Goal: Information Seeking & Learning: Learn about a topic

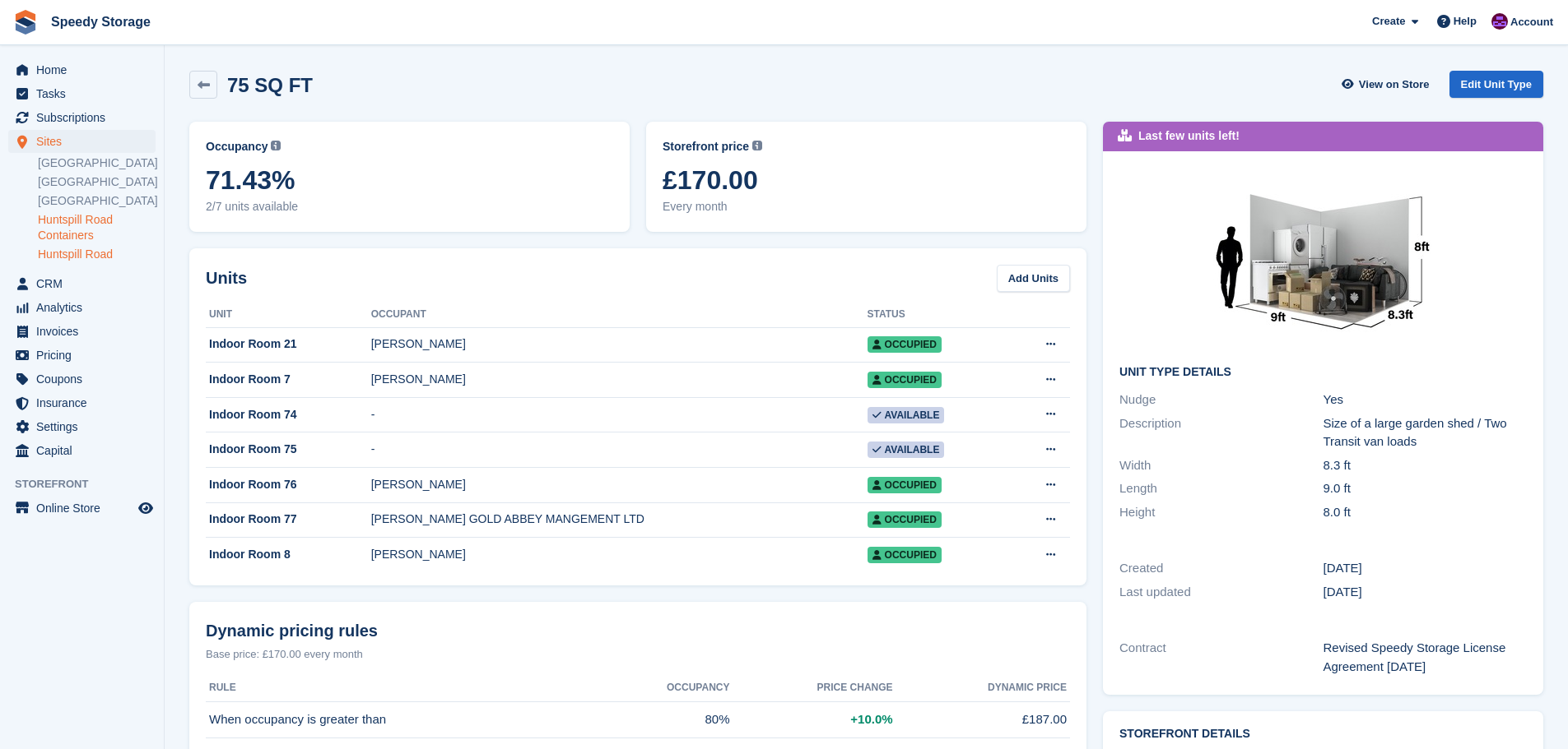
click at [106, 235] on link "Huntspill Road Containers" at bounding box center [96, 228] width 117 height 32
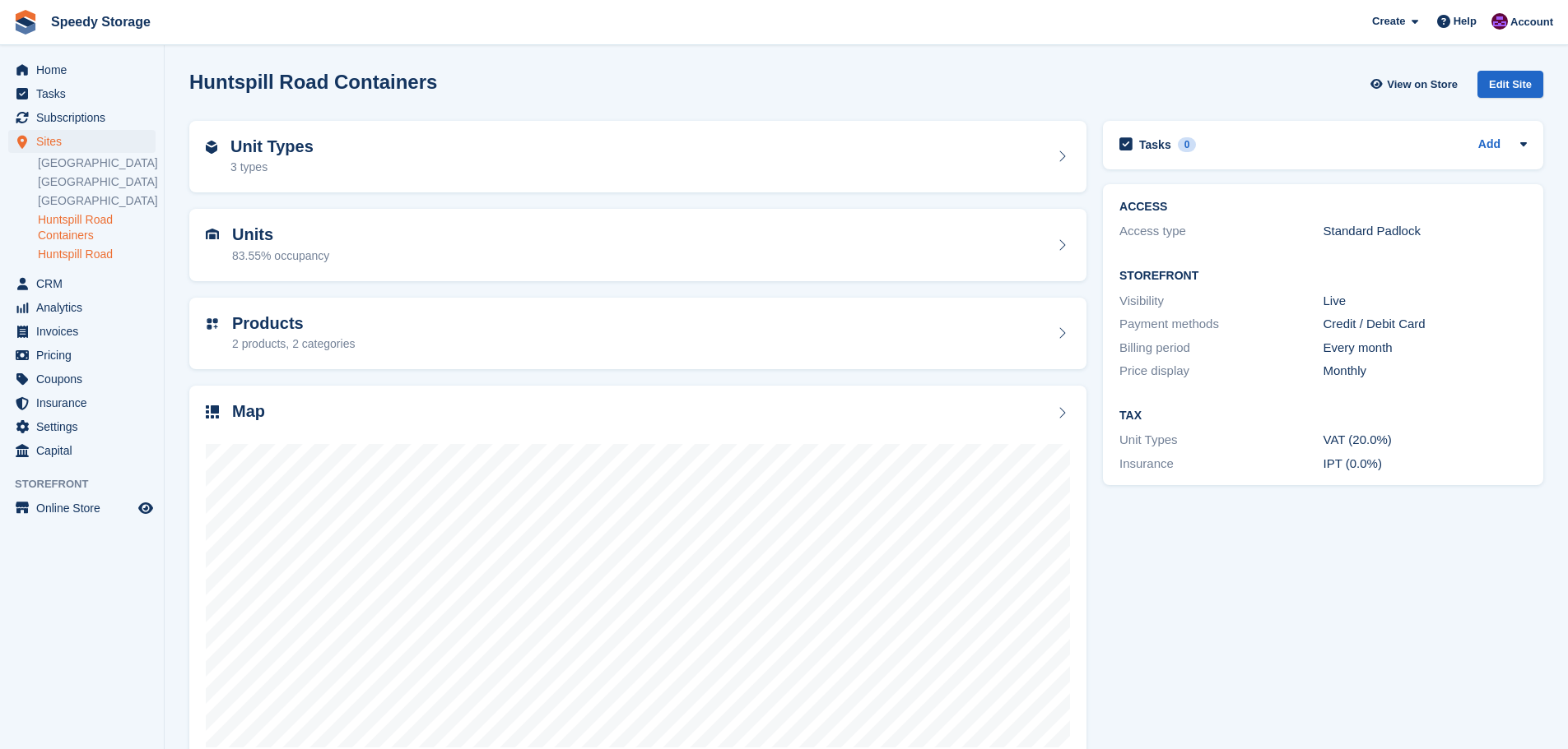
click at [142, 262] on link "Huntspill Road" at bounding box center [96, 255] width 117 height 16
click at [582, 164] on div "Unit Types 24 types" at bounding box center [637, 157] width 864 height 39
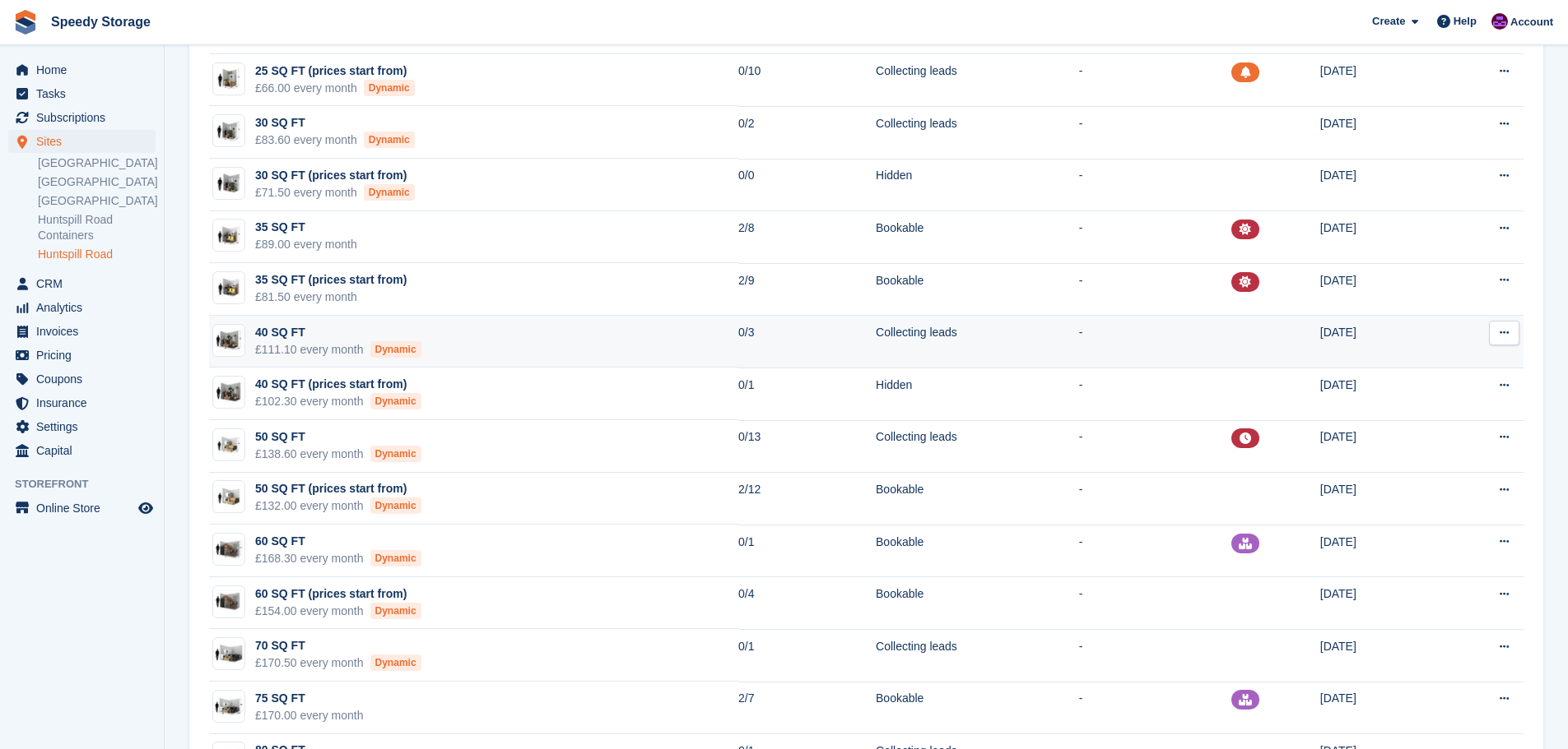
scroll to position [329, 0]
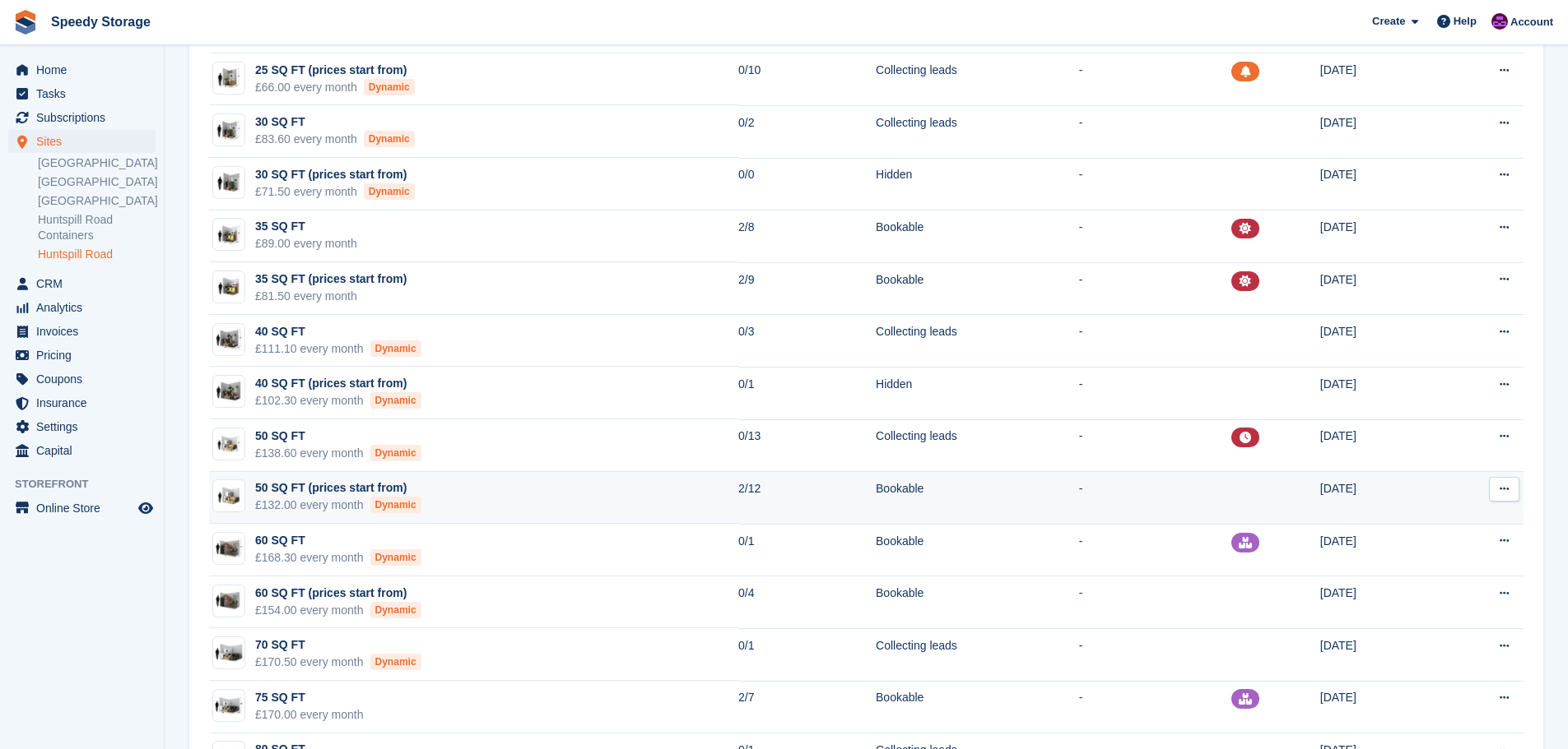
click at [636, 493] on td "50 SQ FT (prices start from) £132.00 every month Dynamic" at bounding box center [474, 499] width 529 height 52
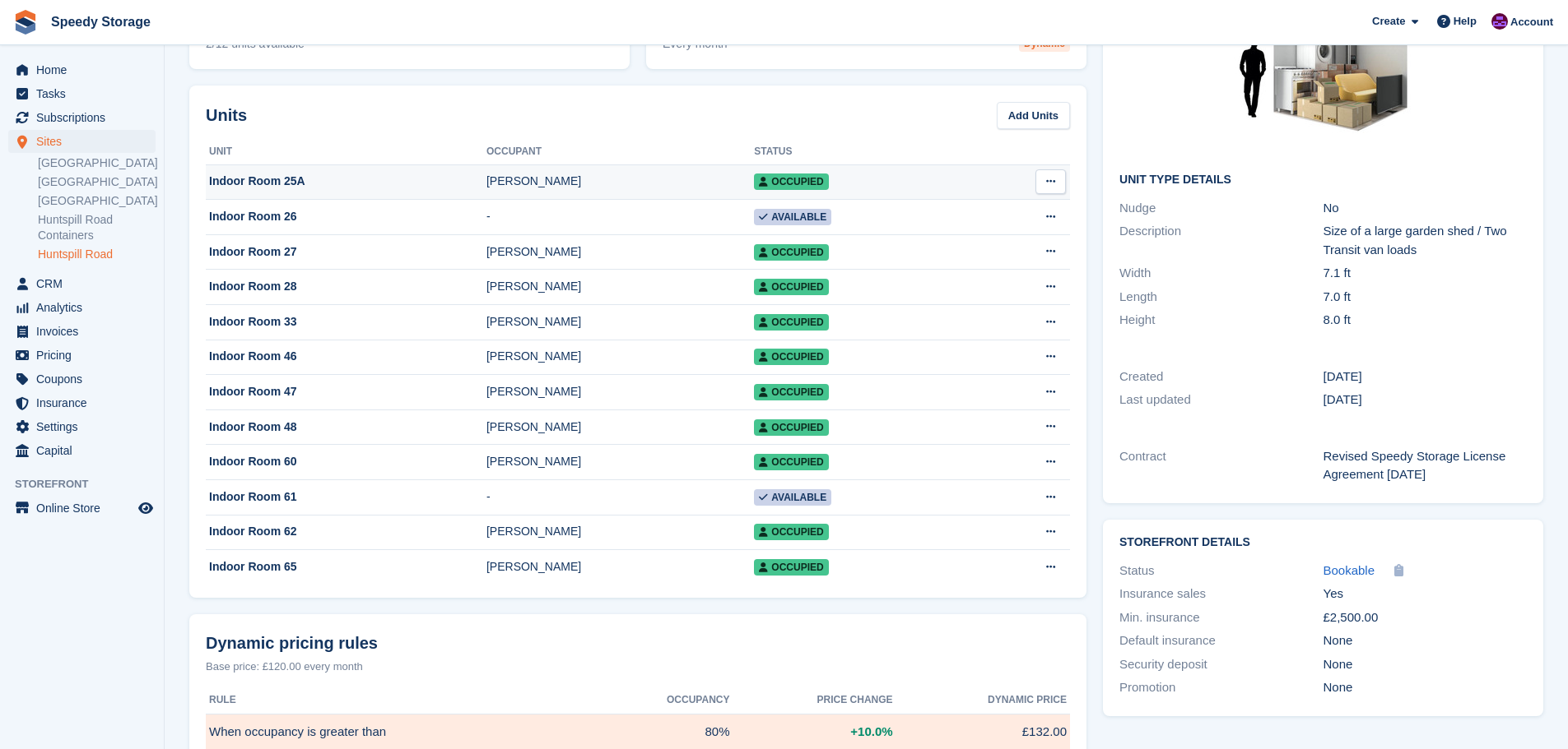
scroll to position [164, 0]
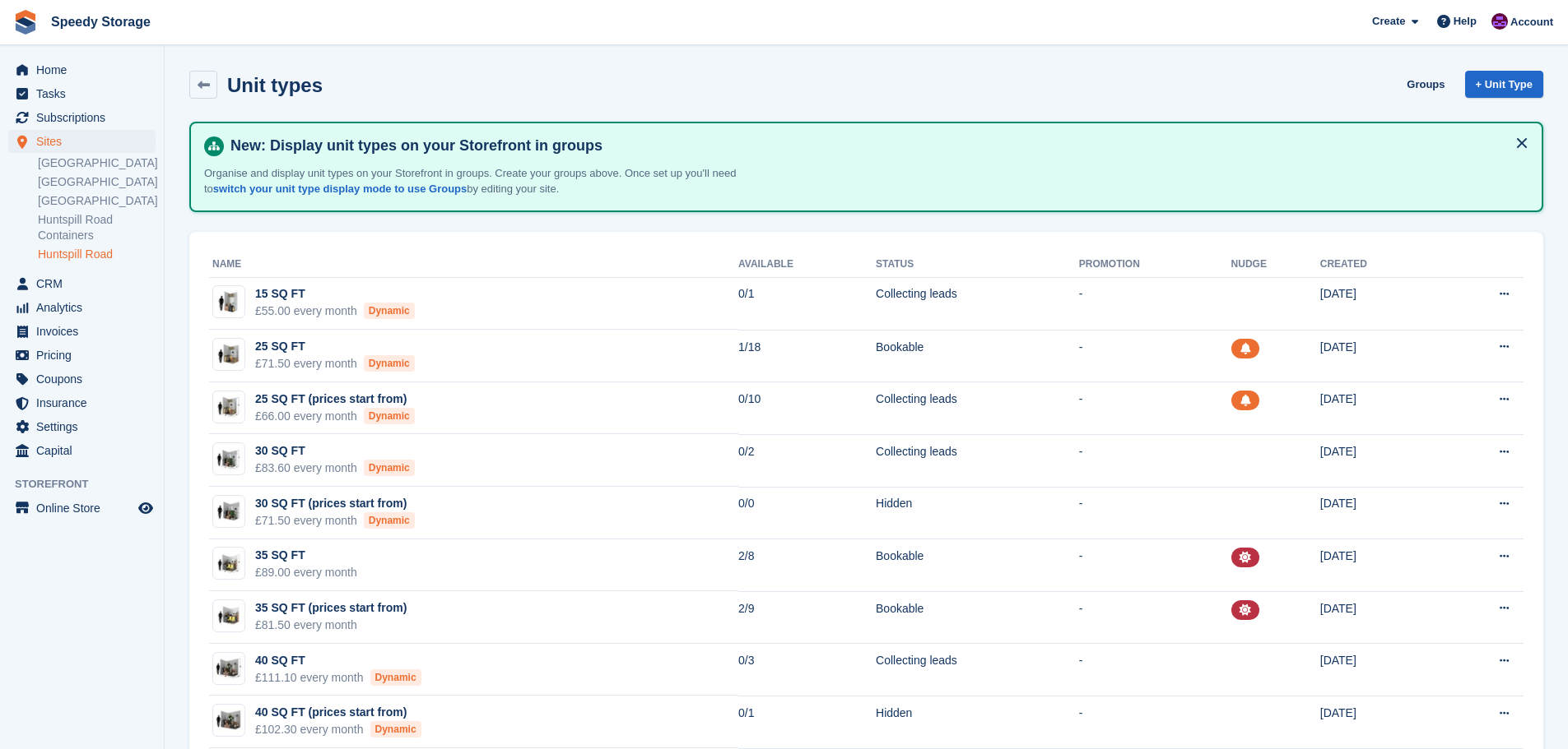
scroll to position [329, 0]
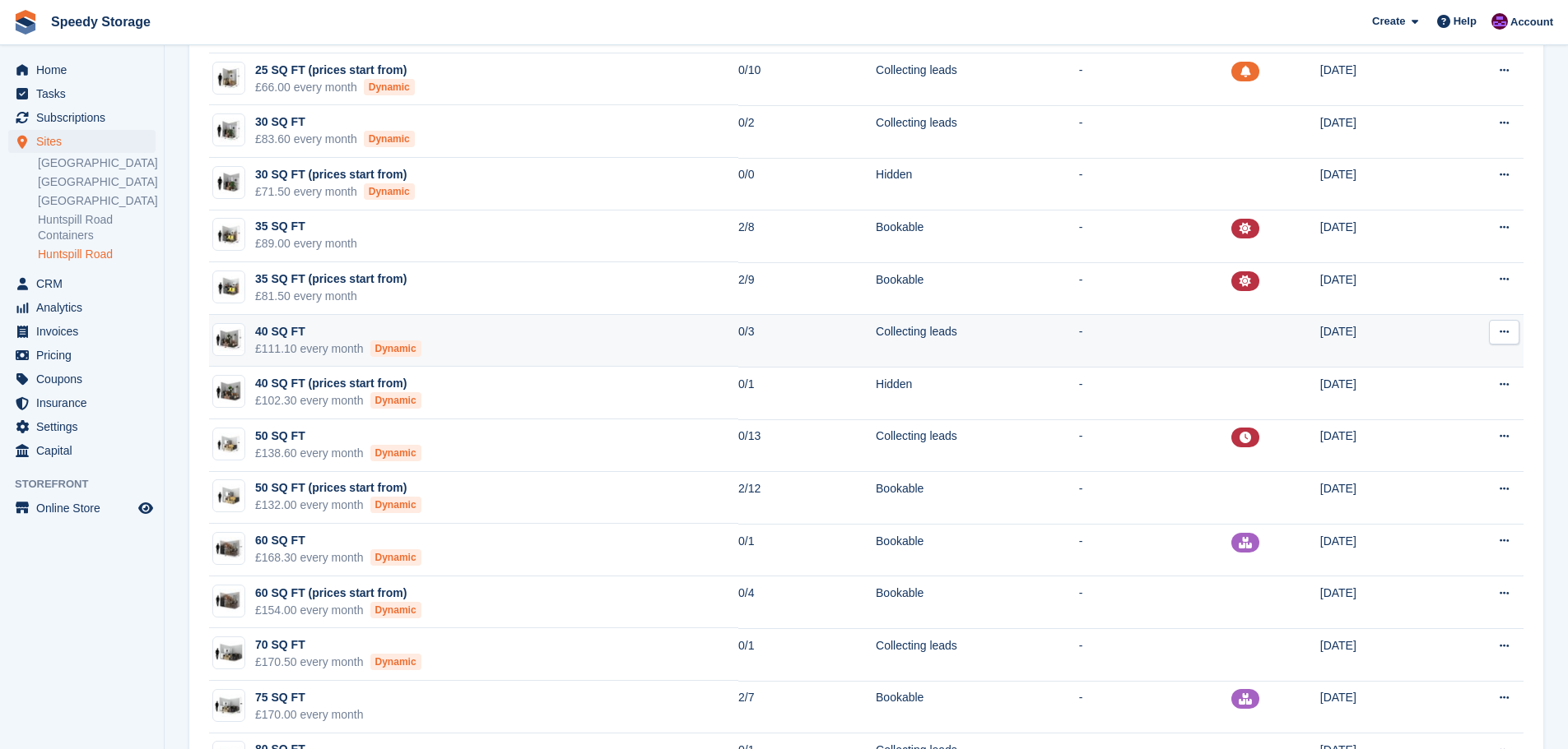
click at [594, 331] on td "40 SQ FT £111.10 every month Dynamic" at bounding box center [474, 341] width 529 height 52
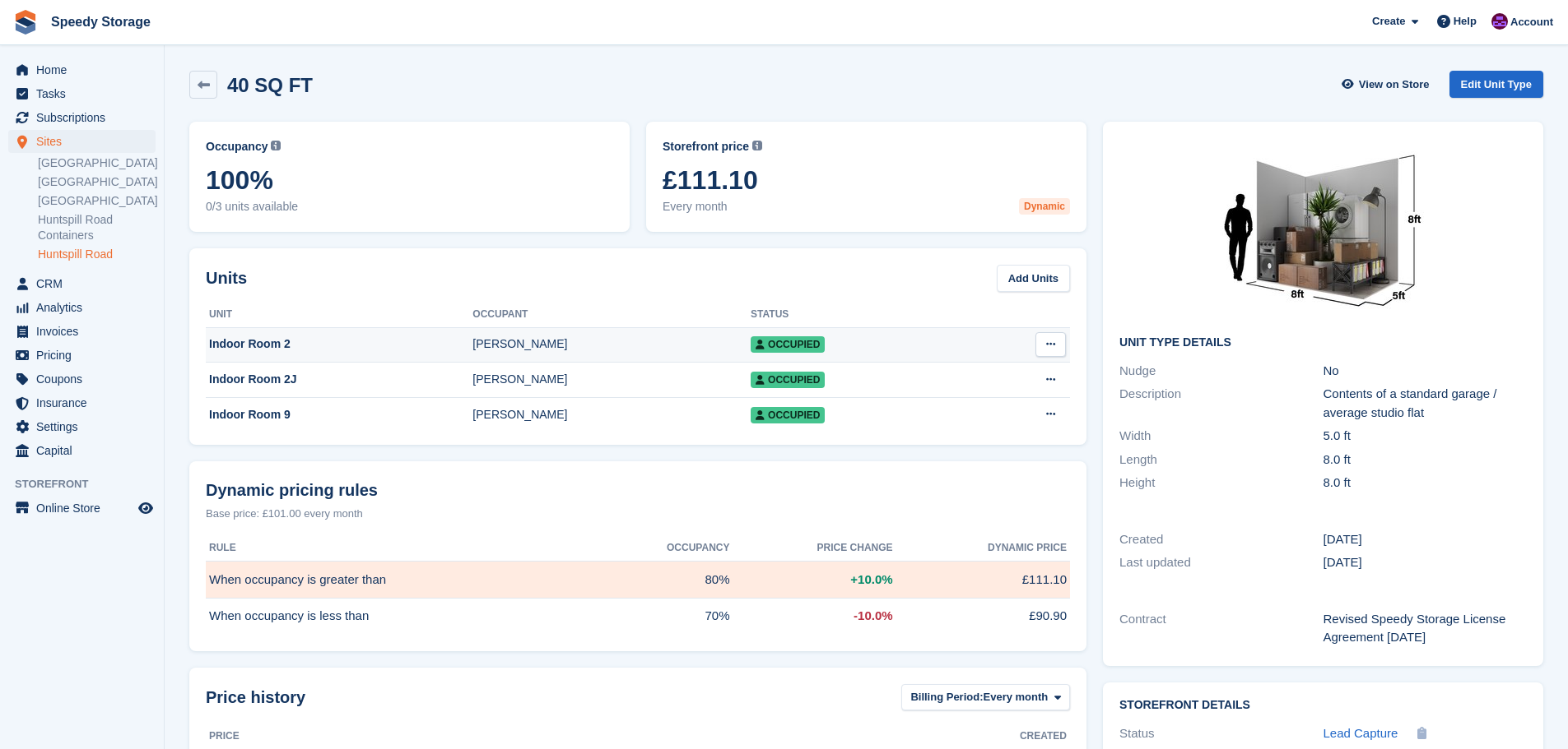
click at [1051, 345] on icon at bounding box center [1051, 344] width 9 height 10
click at [662, 474] on div "Dynamic pricing rules Base price: £101.00 every month Rule Occupancy Price chan…" at bounding box center [637, 556] width 897 height 189
click at [267, 341] on div "Indoor Room 2" at bounding box center [339, 345] width 267 height 18
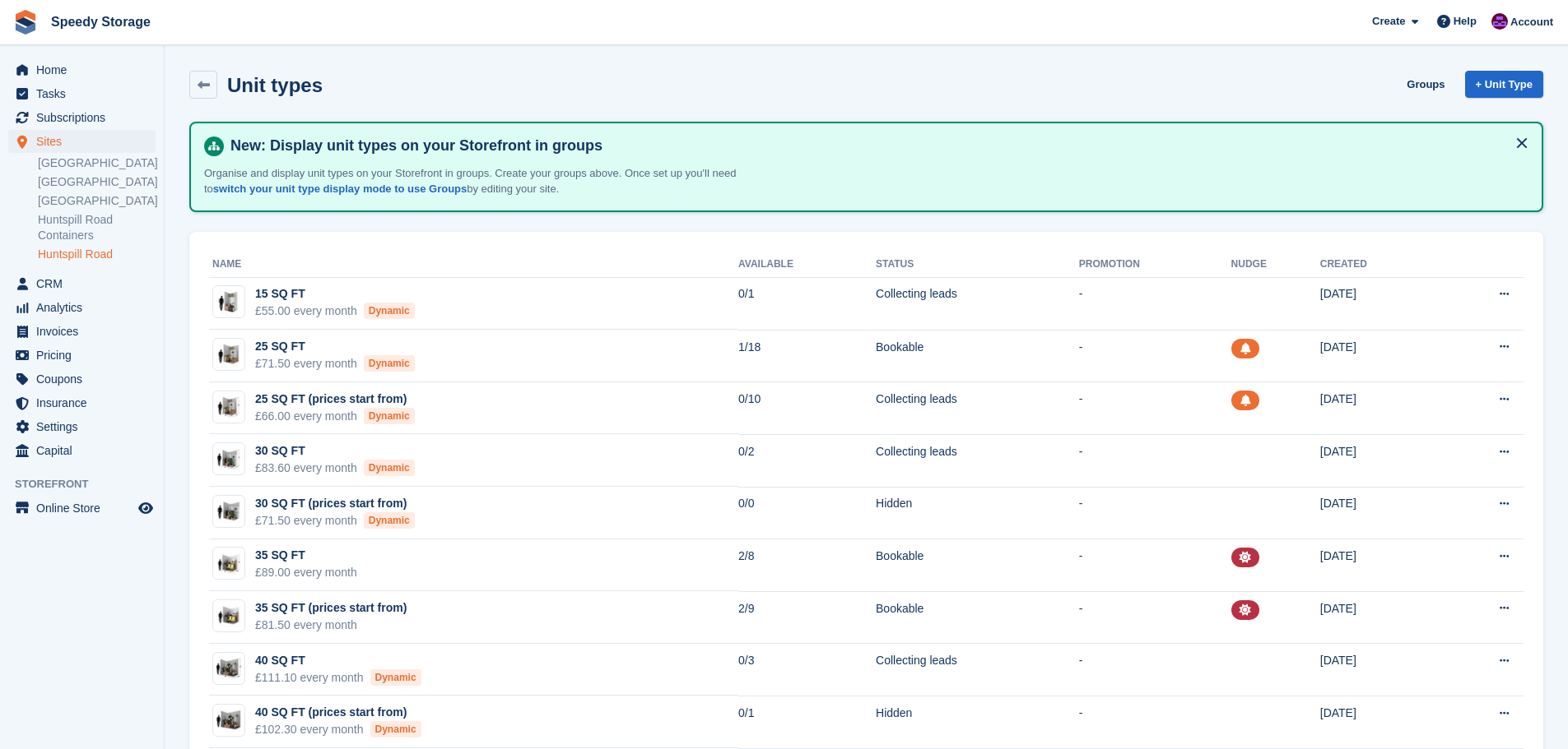
scroll to position [329, 0]
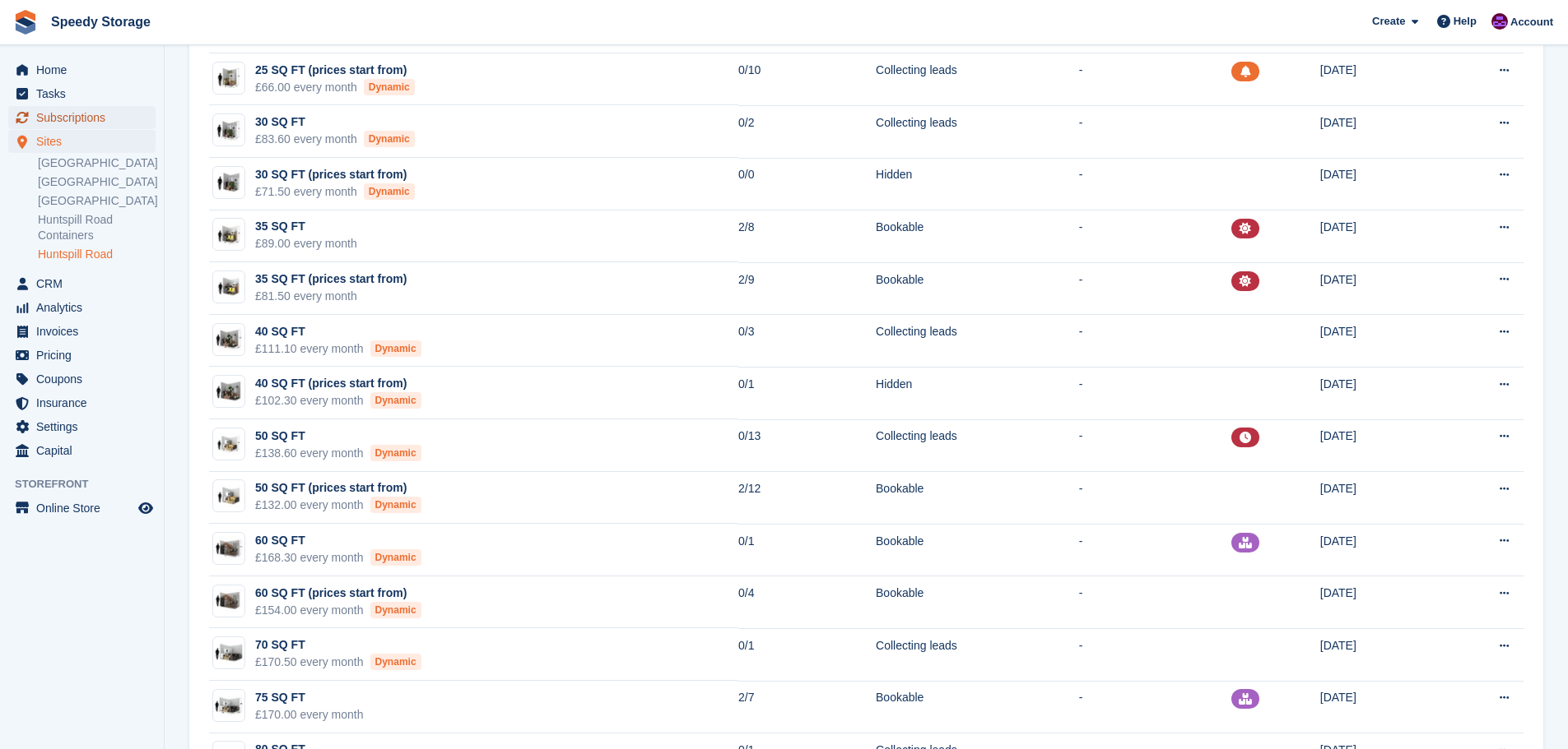
click at [95, 116] on span "Subscriptions" at bounding box center [85, 117] width 99 height 23
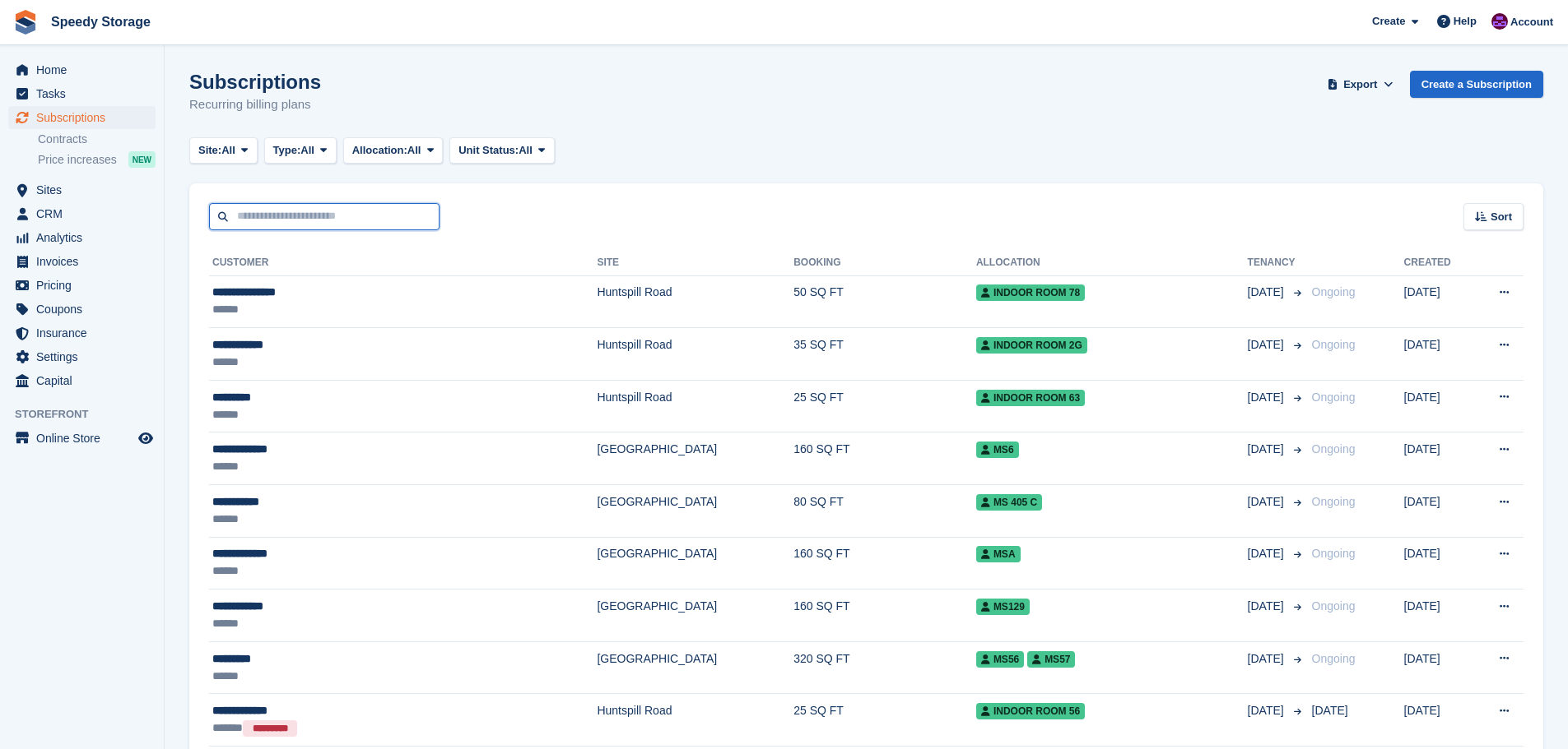
click at [319, 225] on input "text" at bounding box center [324, 216] width 230 height 27
type input "**********"
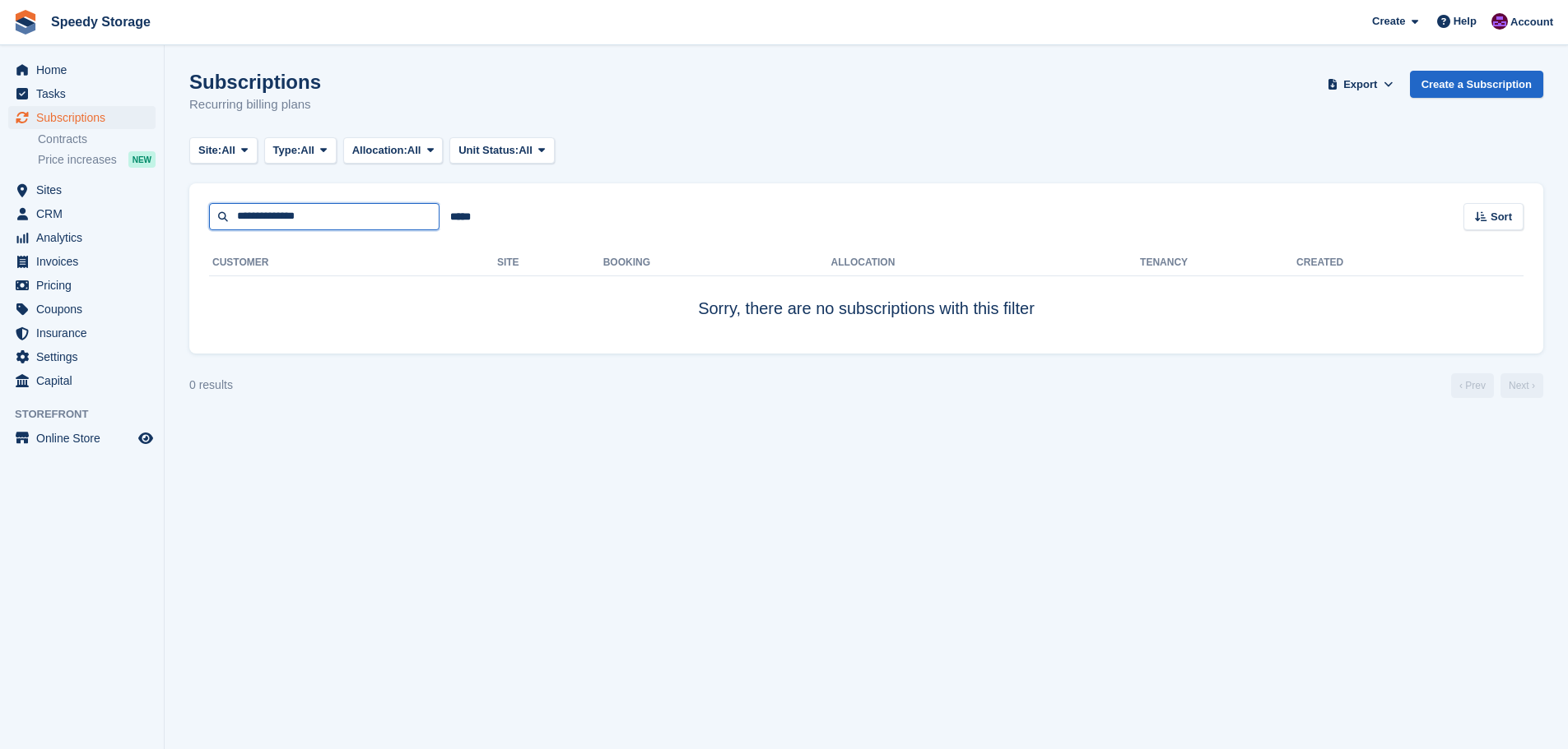
click at [328, 218] on input "**********" at bounding box center [324, 216] width 230 height 27
drag, startPoint x: 282, startPoint y: 219, endPoint x: 257, endPoint y: 220, distance: 25.0
click at [257, 220] on input "**********" at bounding box center [324, 216] width 230 height 27
click at [320, 216] on input "*********" at bounding box center [324, 216] width 230 height 27
type input "*********"
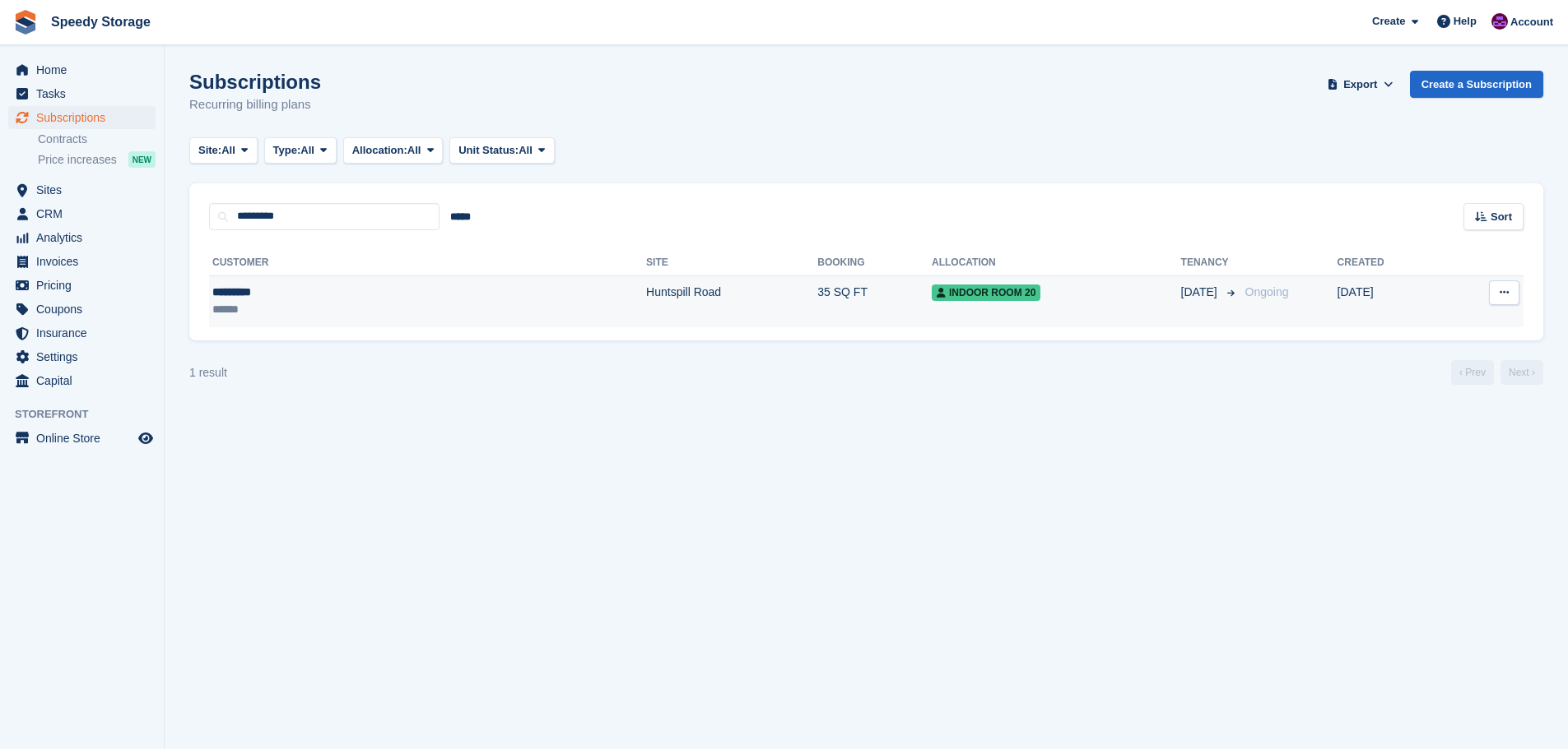
click at [646, 298] on td "Huntspill Road" at bounding box center [732, 301] width 172 height 52
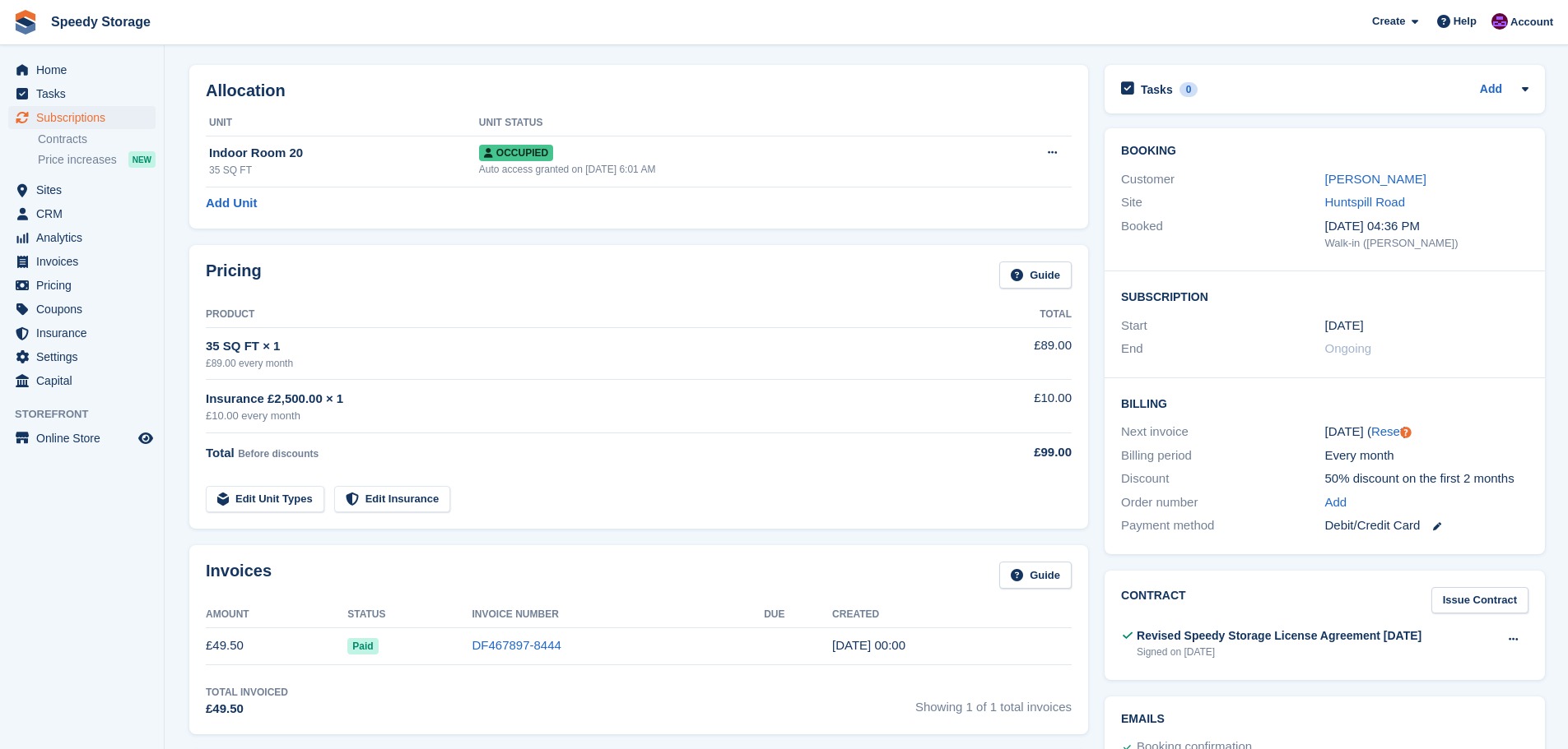
scroll to position [82, 0]
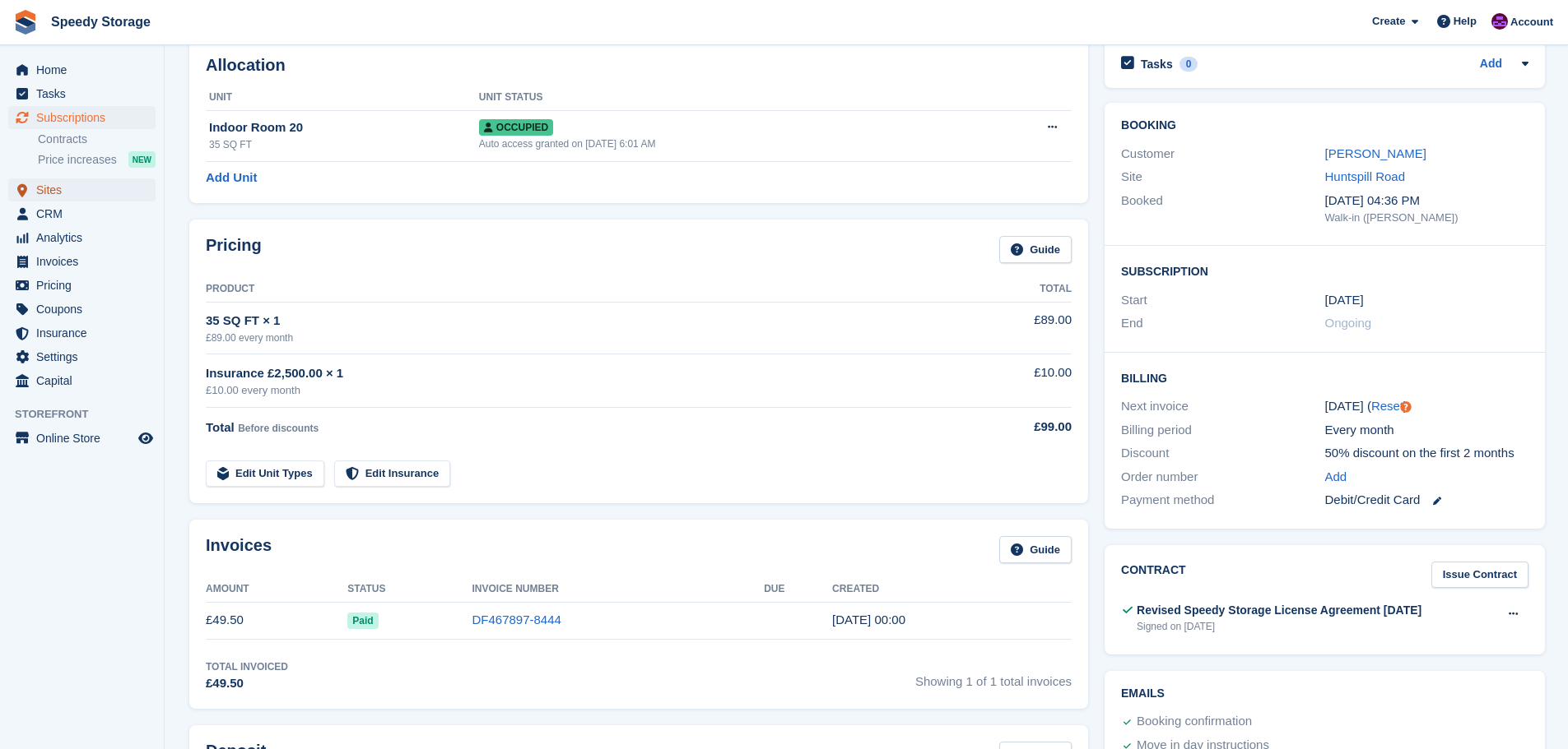
click at [46, 185] on span "Sites" at bounding box center [85, 190] width 99 height 23
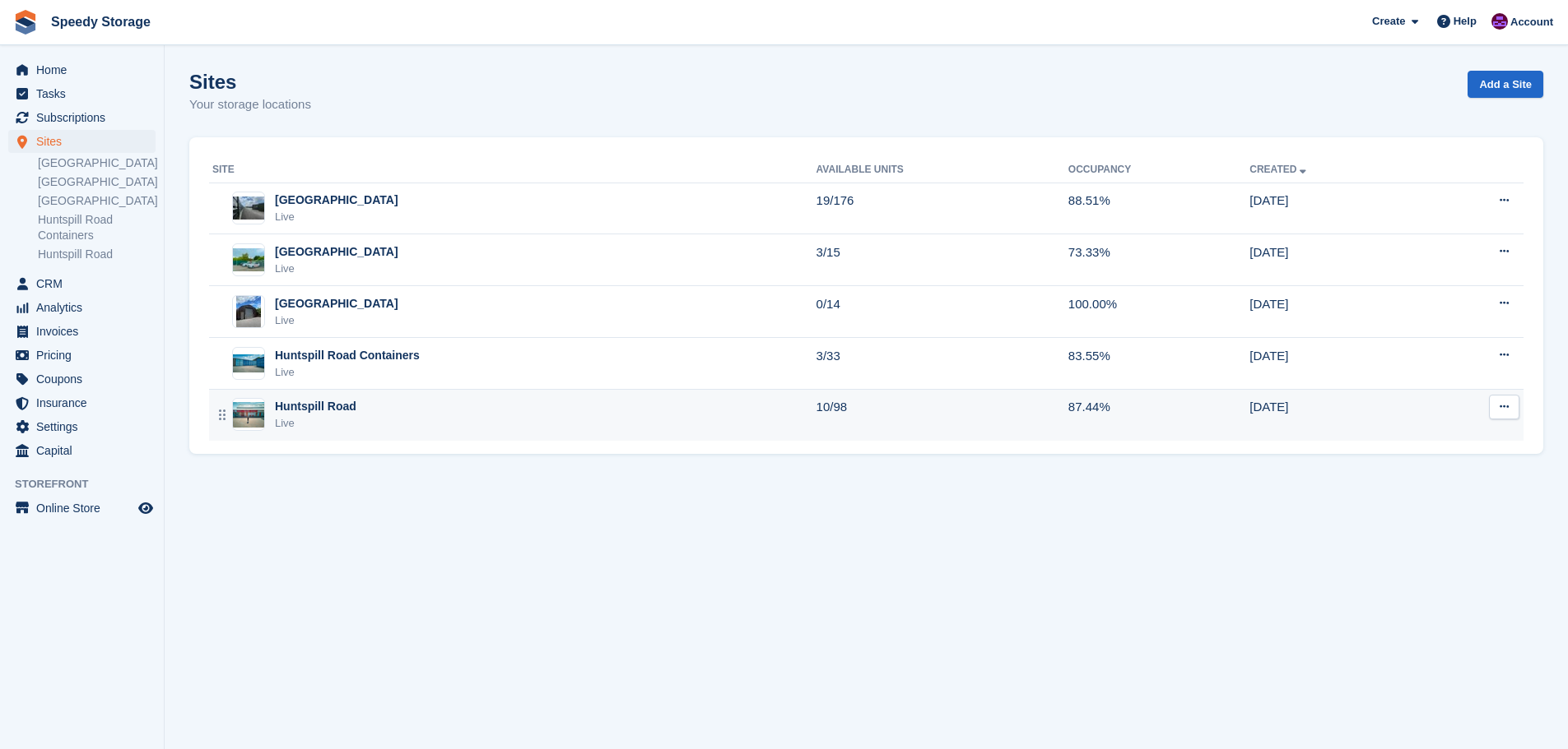
click at [405, 426] on div "Huntspill Road Live" at bounding box center [515, 415] width 604 height 34
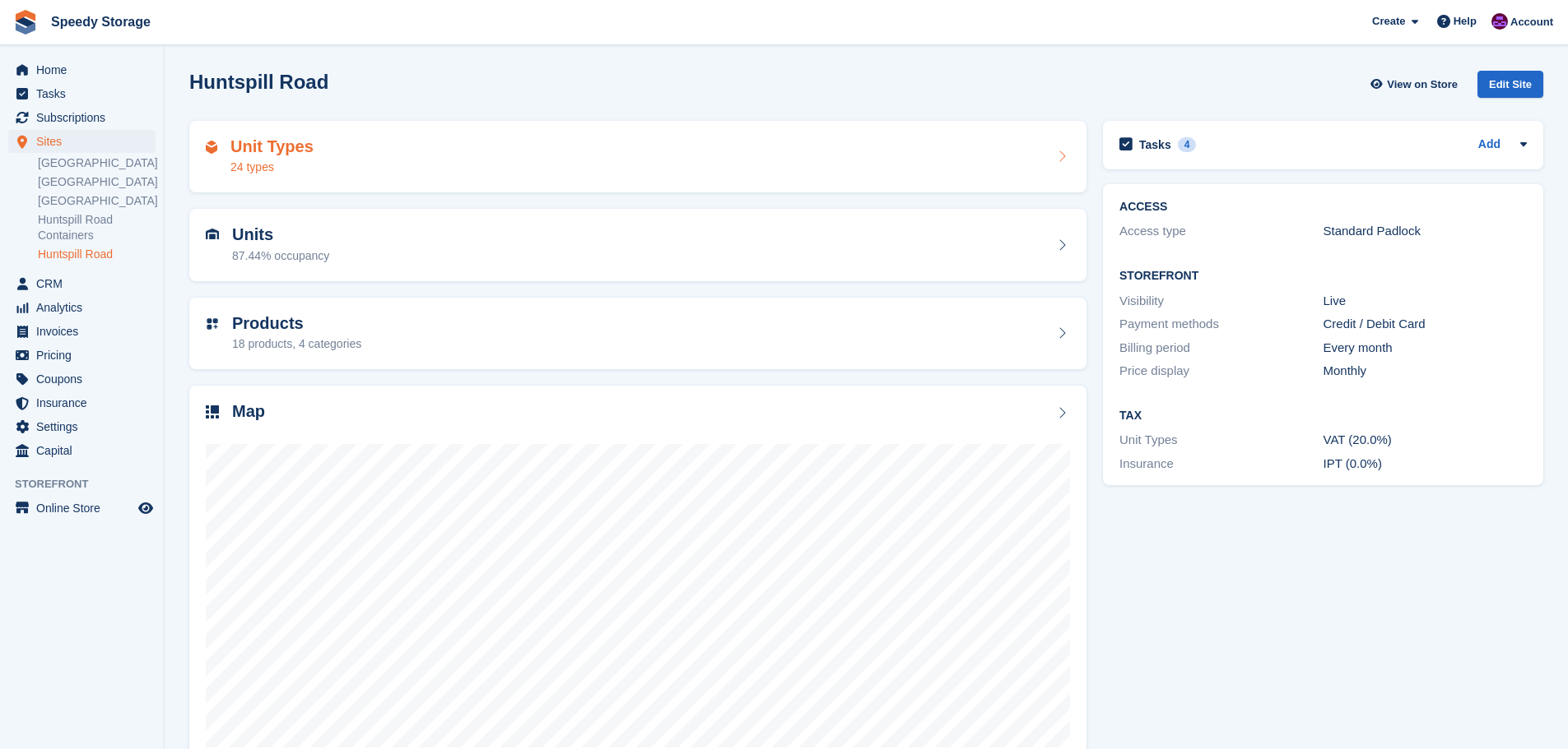
click at [489, 152] on div "Unit Types 24 types" at bounding box center [637, 157] width 864 height 39
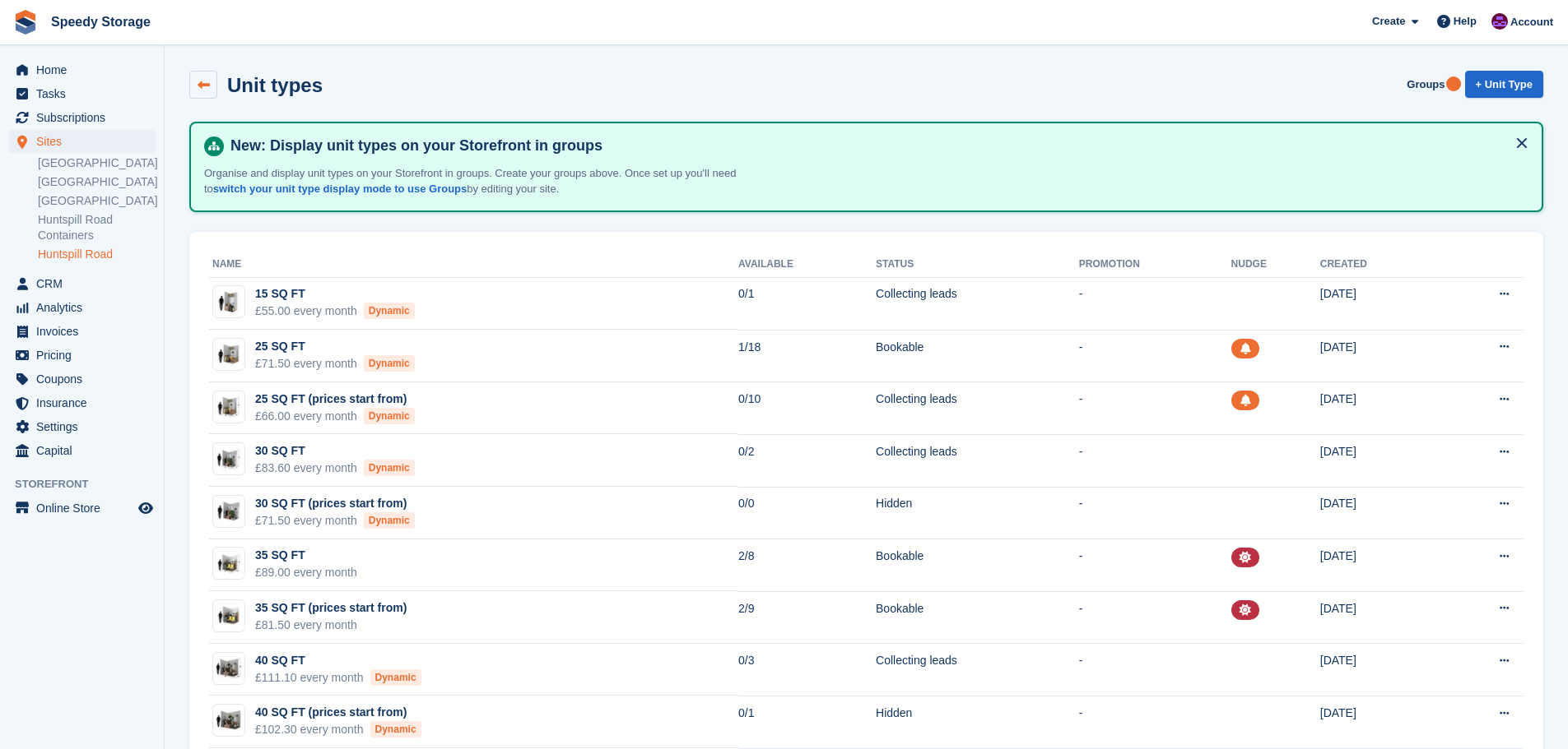
click at [200, 87] on icon at bounding box center [204, 85] width 12 height 12
